Goal: Navigation & Orientation: Understand site structure

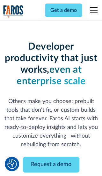
scroll to position [77, 0]
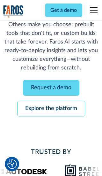
click at [51, 88] on link "Request a demo" at bounding box center [51, 88] width 57 height 16
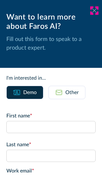
click at [95, 11] on icon at bounding box center [94, 10] width 5 height 5
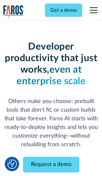
scroll to position [97, 0]
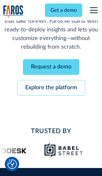
click at [51, 88] on link "Explore the platform" at bounding box center [51, 88] width 68 height 16
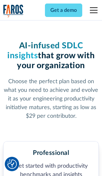
scroll to position [990, 0]
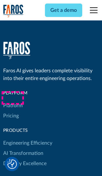
click at [12, 100] on link "Platform" at bounding box center [12, 105] width 19 height 10
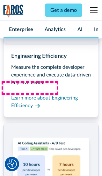
scroll to position [5003, 0]
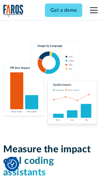
scroll to position [3948, 0]
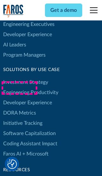
click at [19, 108] on link "DORA Metrics" at bounding box center [19, 113] width 33 height 10
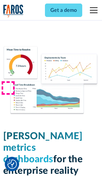
scroll to position [2787, 0]
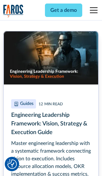
scroll to position [2889, 0]
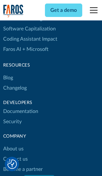
click at [15, 88] on link "Changelog" at bounding box center [15, 88] width 24 height 10
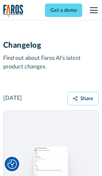
scroll to position [7714, 0]
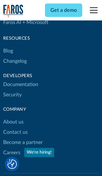
click at [13, 117] on link "About us" at bounding box center [13, 122] width 20 height 10
